Goal: Task Accomplishment & Management: Complete application form

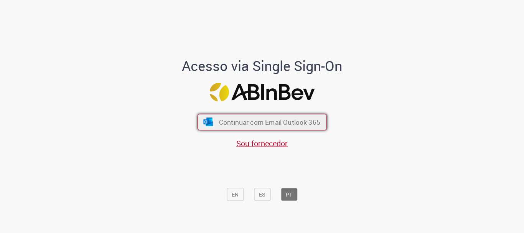
click at [215, 125] on button "Continuar com Email Outlook 365" at bounding box center [262, 122] width 129 height 16
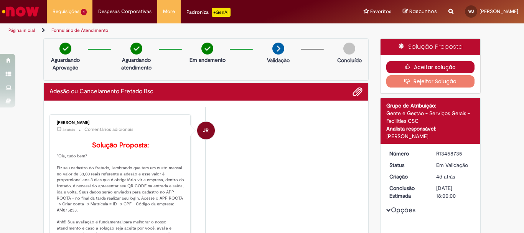
click at [401, 63] on button "Aceitar solução" at bounding box center [430, 67] width 89 height 12
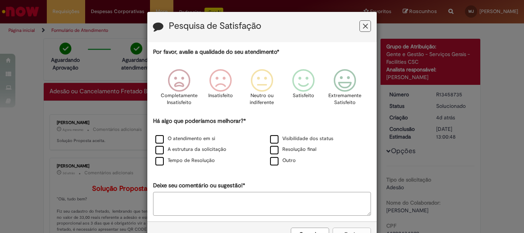
scroll to position [26, 0]
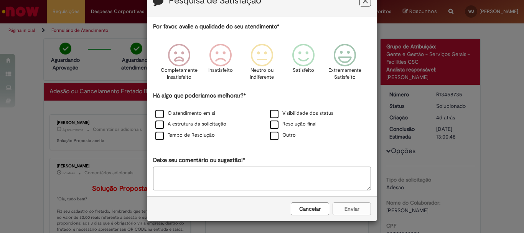
click at [313, 204] on button "Cancelar" at bounding box center [310, 208] width 38 height 13
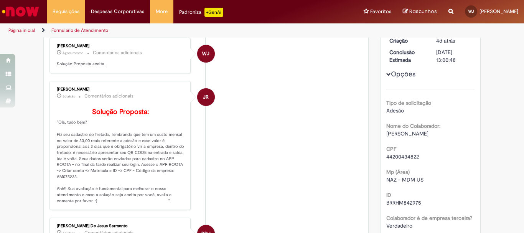
scroll to position [115, 0]
